Goal: Find specific page/section: Find specific page/section

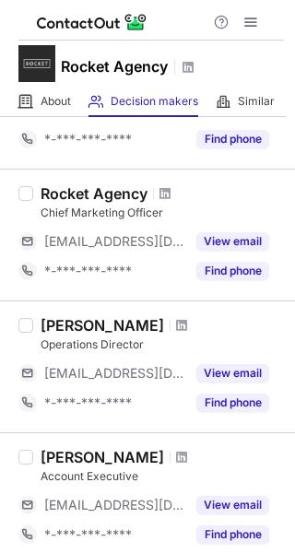
scroll to position [1233, 0]
